Goal: Transaction & Acquisition: Subscribe to service/newsletter

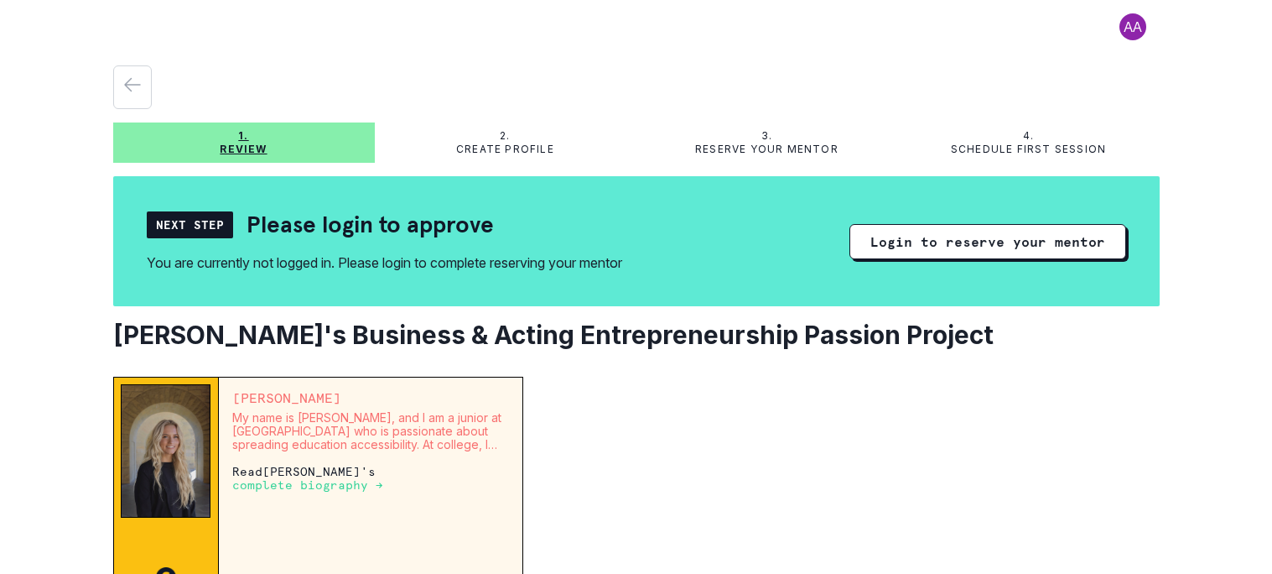
scroll to position [78, 0]
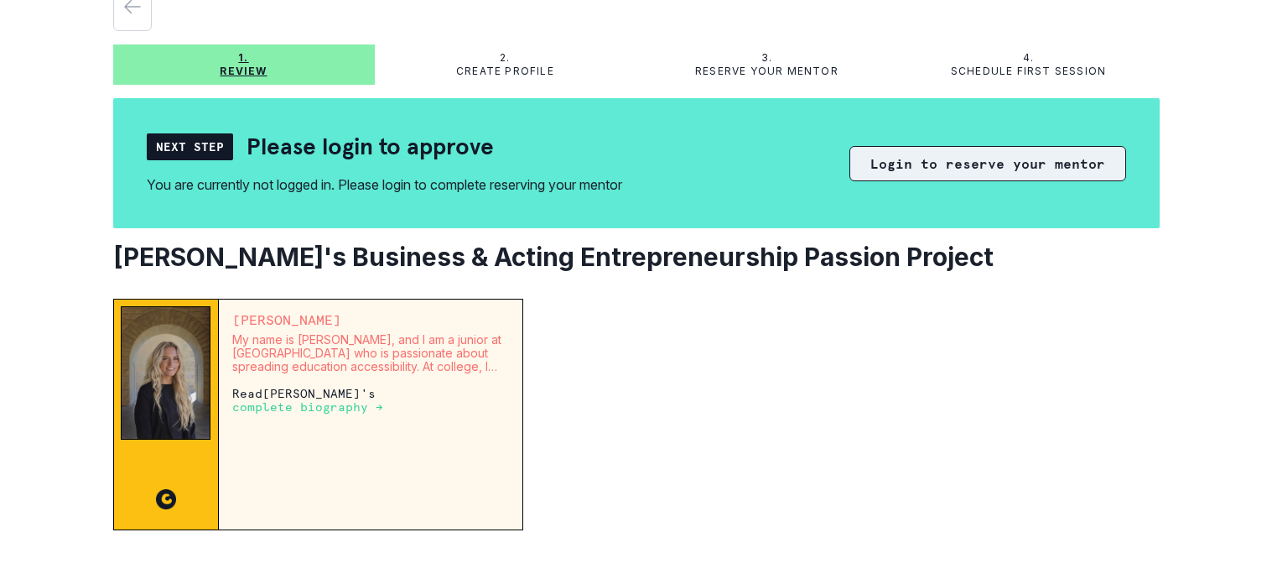
click at [1003, 181] on button "Login to reserve your mentor" at bounding box center [988, 163] width 277 height 35
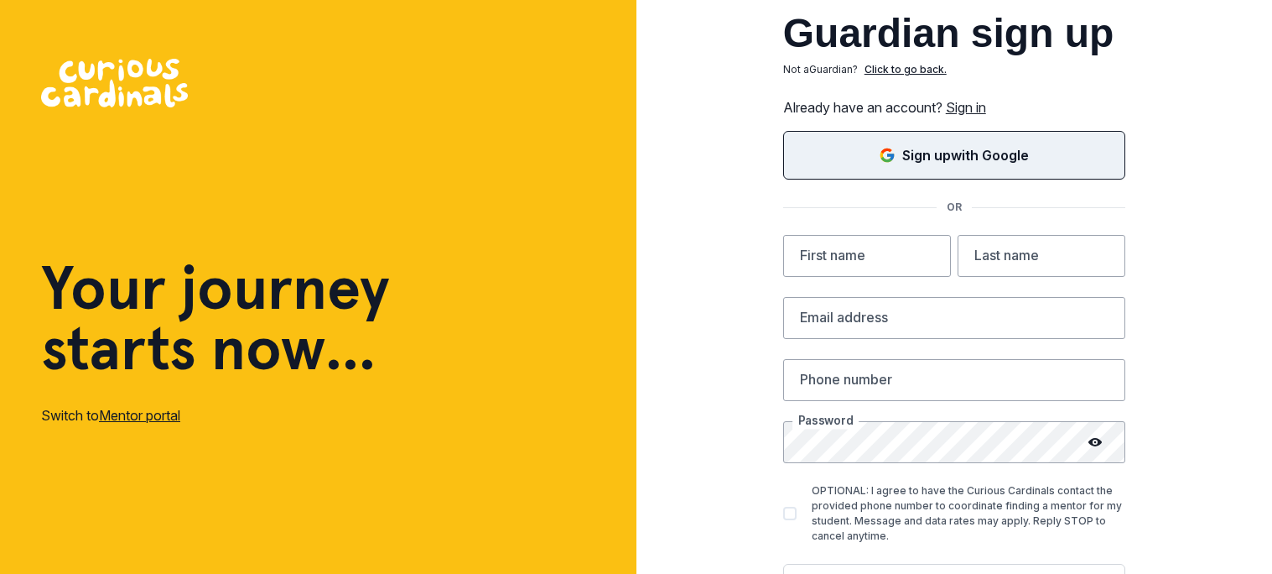
click at [1048, 139] on button "Sign up with Google" at bounding box center [954, 155] width 342 height 49
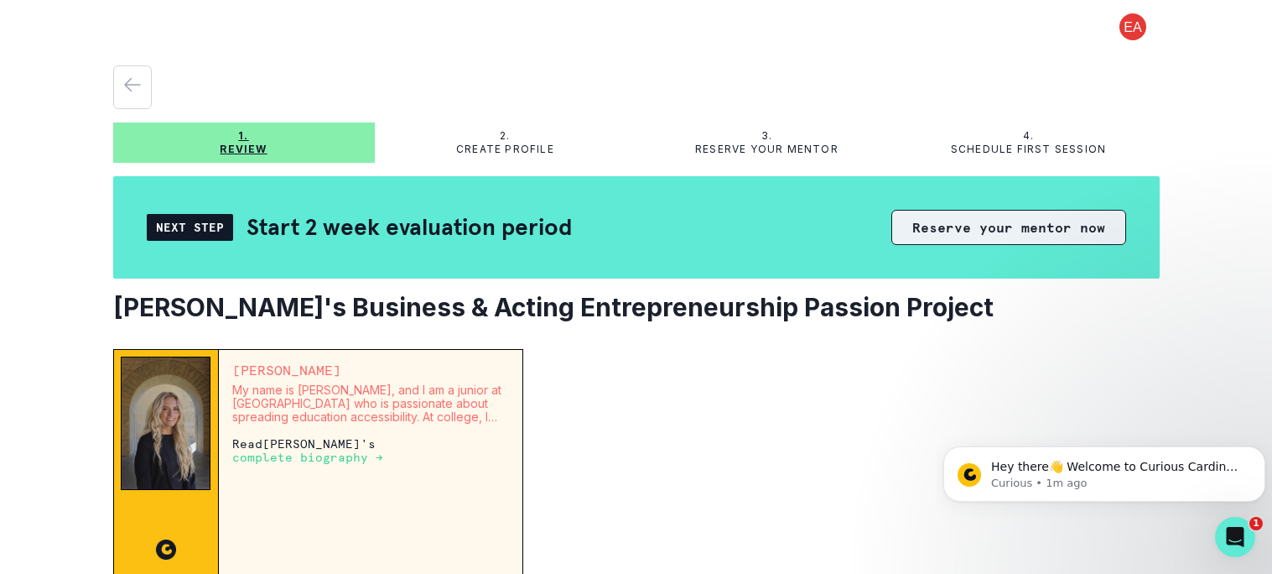
click at [1028, 223] on button "Reserve your mentor now" at bounding box center [1009, 227] width 235 height 35
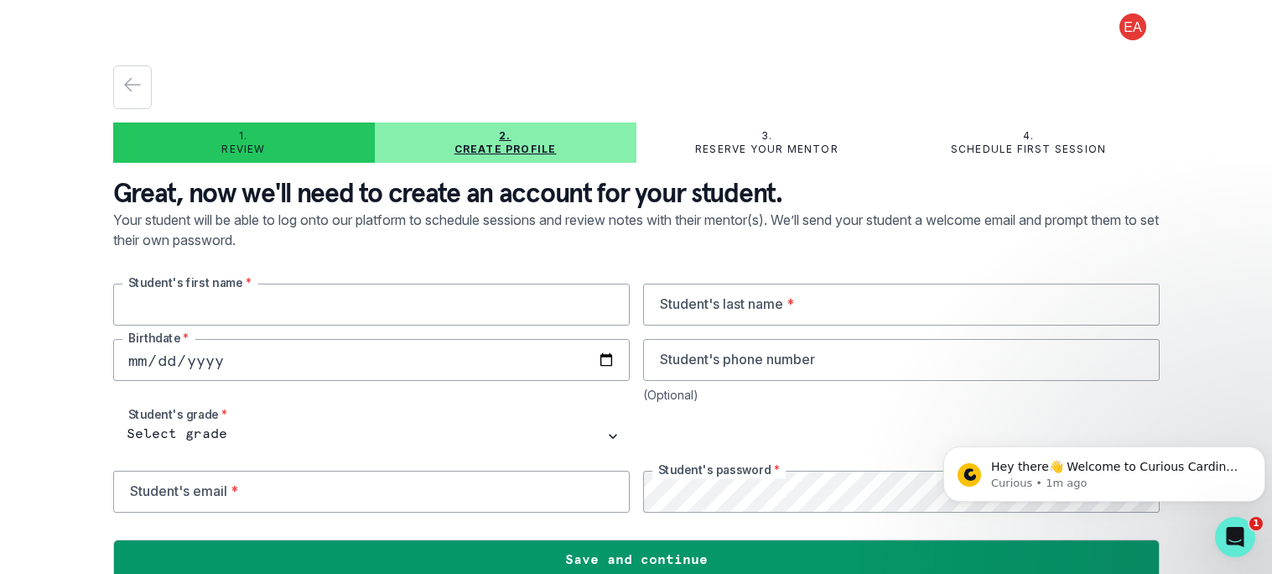
click at [309, 298] on input "text" at bounding box center [371, 304] width 517 height 42
type input "[DEMOGRAPHIC_DATA]"
click at [793, 303] on input "text" at bounding box center [901, 304] width 517 height 42
type input "Agrawal"
type input "[DATE]"
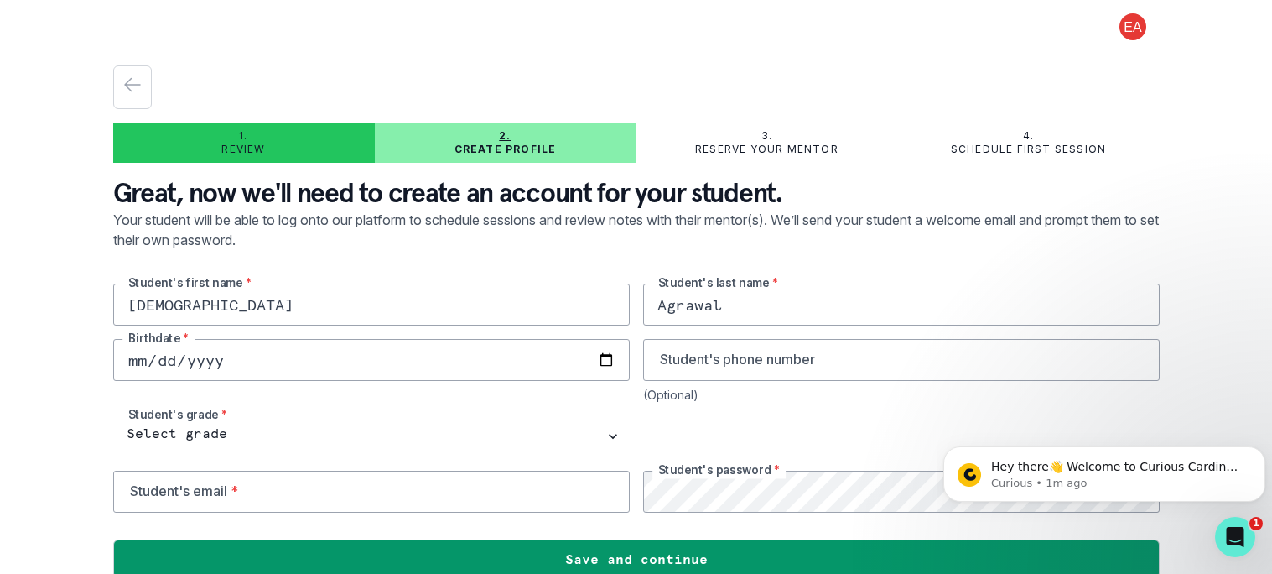
type input "0008-10-09"
type input "[DATE]"
click at [147, 362] on input "[DATE]" at bounding box center [371, 360] width 517 height 42
click at [139, 364] on input "[DATE]" at bounding box center [371, 360] width 517 height 42
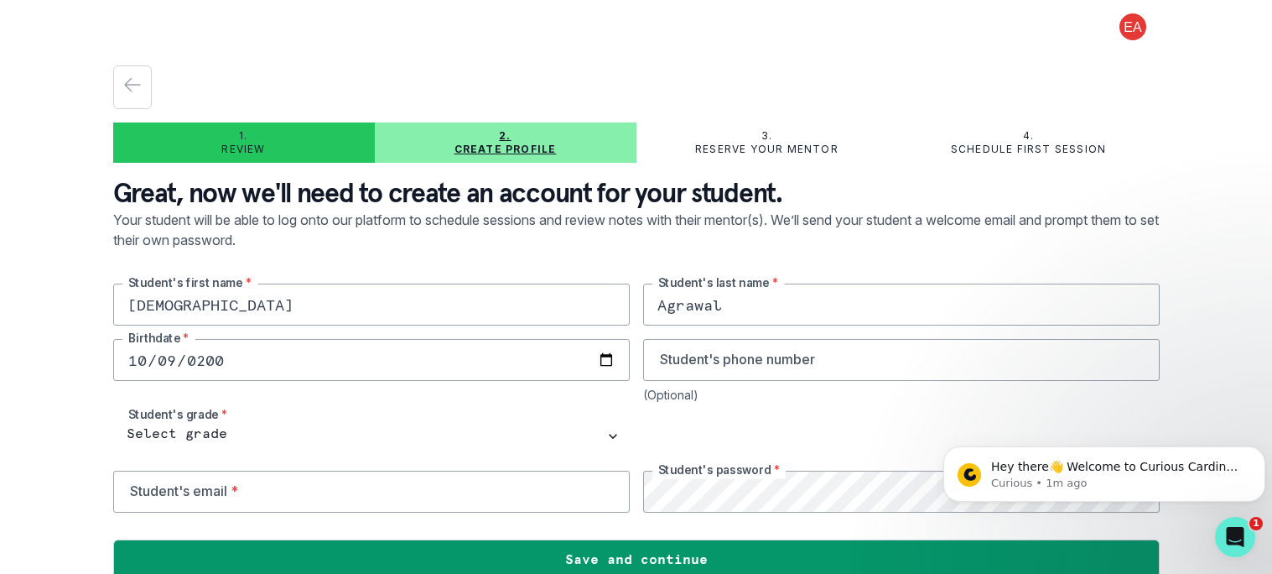
type input "[DATE]"
click at [700, 363] on input "tel" at bounding box center [901, 360] width 517 height 42
type input "E"
type input "5126768437"
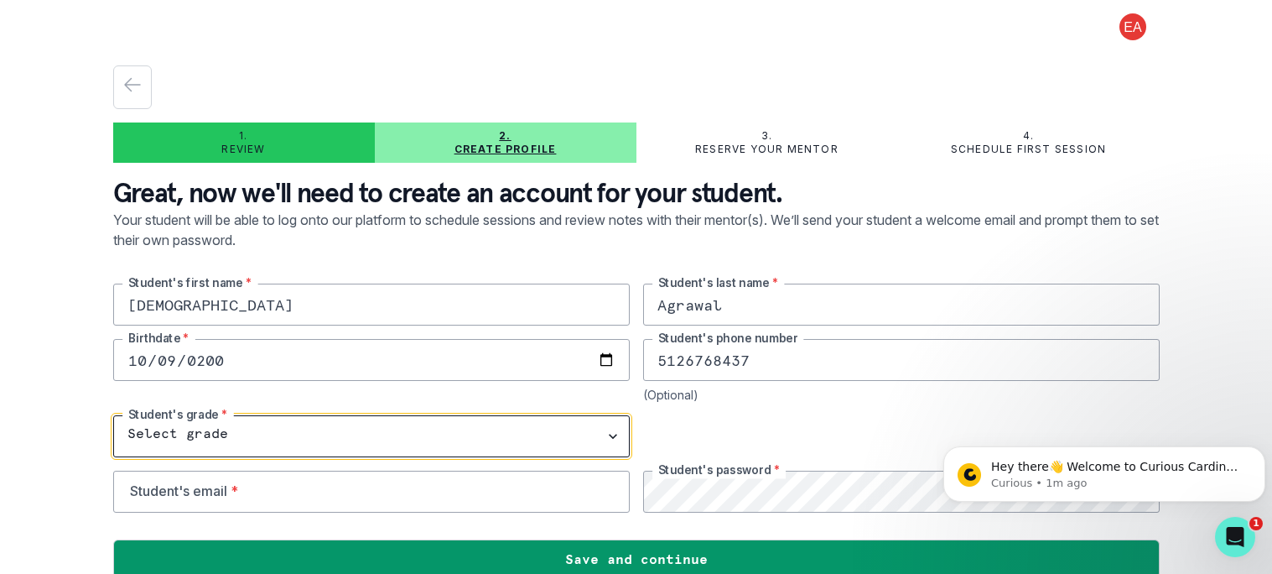
click at [281, 422] on select "Select grade 1st Grade 2nd Grade 3rd Grade 4th Grade 5th Grade 6th Grade 7th Gr…" at bounding box center [371, 436] width 517 height 42
select select "11th Grade"
click at [113, 416] on select "Select grade 1st Grade 2nd Grade 3rd Grade 4th Grade 5th Grade 6th Grade 7th Gr…" at bounding box center [371, 436] width 517 height 42
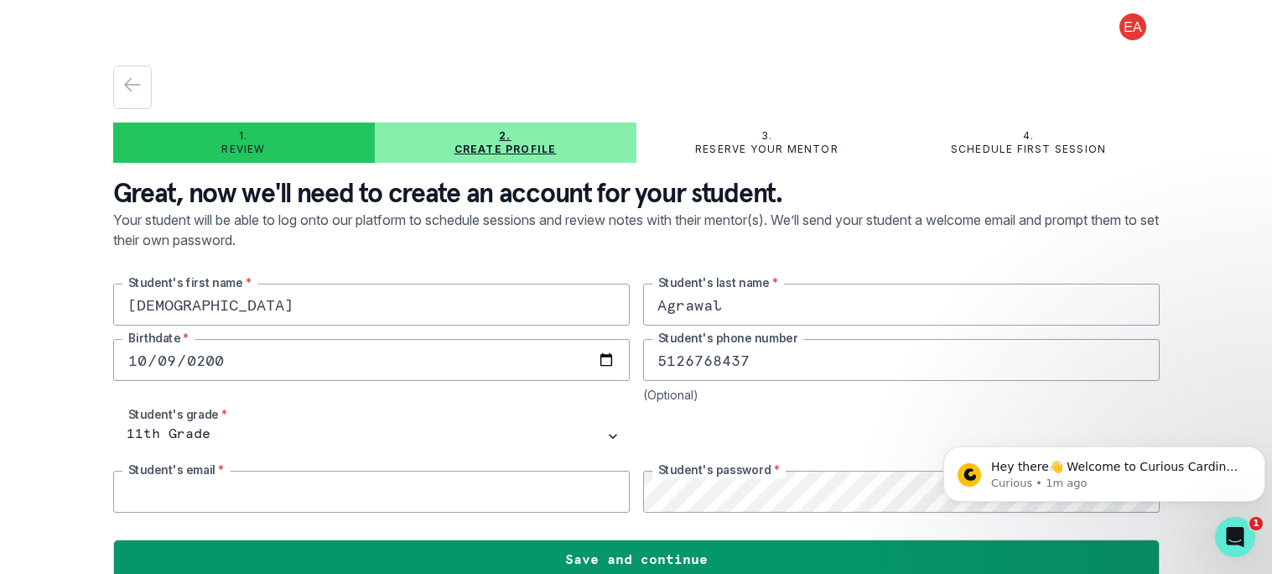
click at [234, 486] on input "email" at bounding box center [371, 492] width 517 height 42
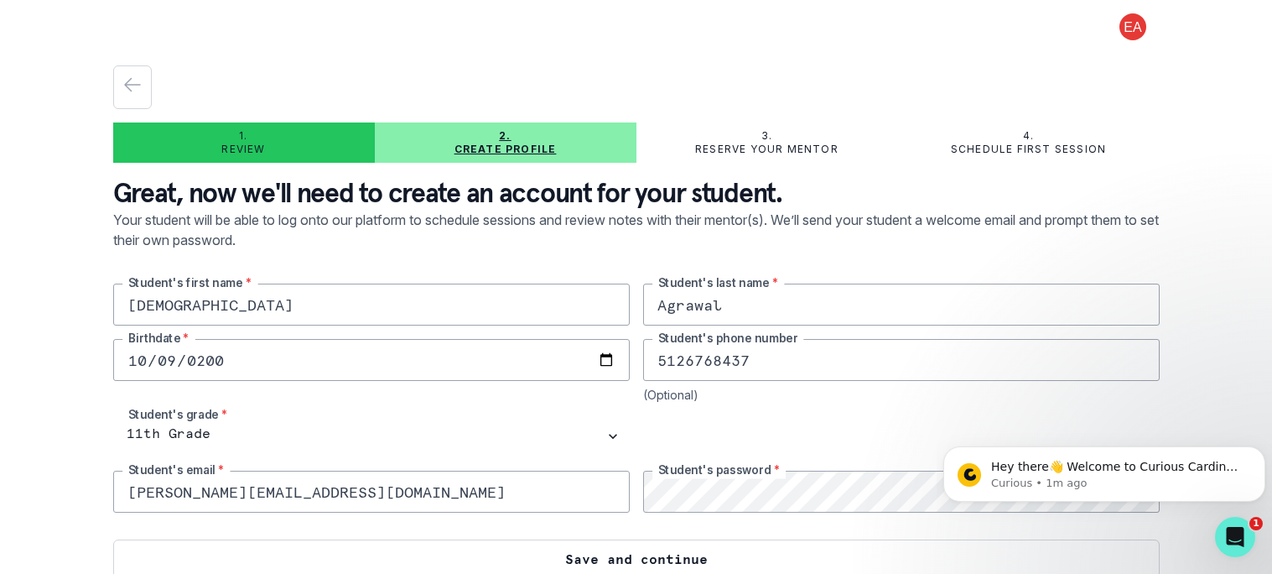
click at [701, 553] on button "Save and continue" at bounding box center [636, 558] width 1047 height 39
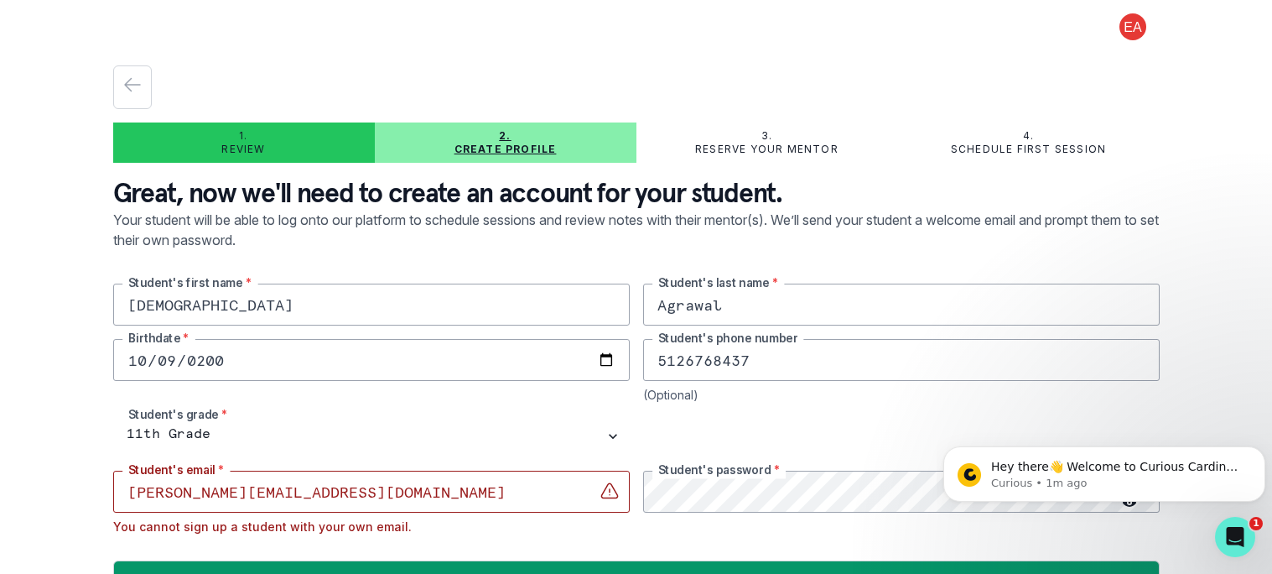
click at [273, 494] on input "[PERSON_NAME][EMAIL_ADDRESS][DOMAIN_NAME]" at bounding box center [371, 492] width 517 height 42
drag, startPoint x: 273, startPoint y: 494, endPoint x: 120, endPoint y: 484, distance: 153.0
click at [120, 484] on input "[PERSON_NAME][EMAIL_ADDRESS][DOMAIN_NAME]" at bounding box center [371, 492] width 517 height 42
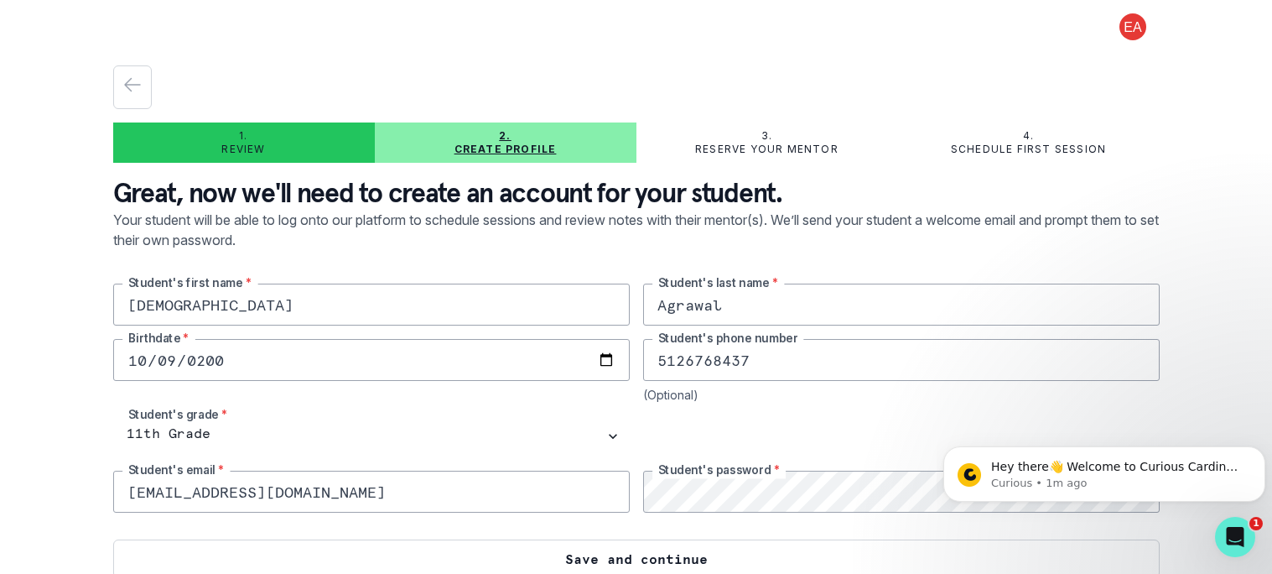
type input "[EMAIL_ADDRESS][DOMAIN_NAME]"
click at [508, 560] on button "Save and continue" at bounding box center [636, 558] width 1047 height 39
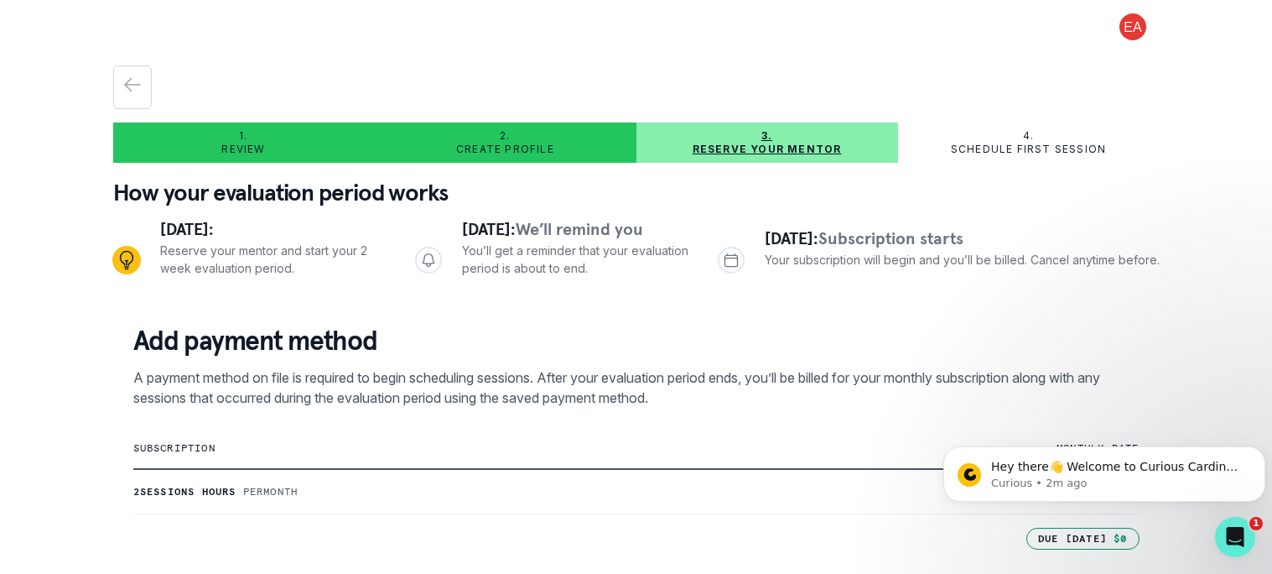
click at [859, 433] on td "monthly rate" at bounding box center [970, 448] width 335 height 41
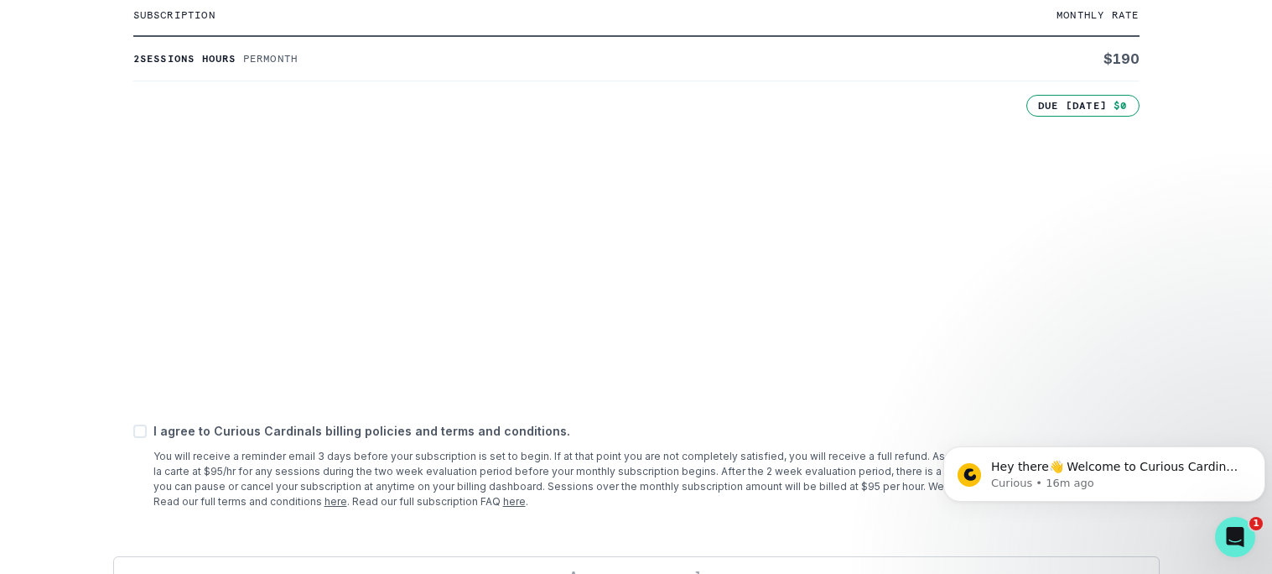
scroll to position [474, 0]
